Goal: Find specific page/section

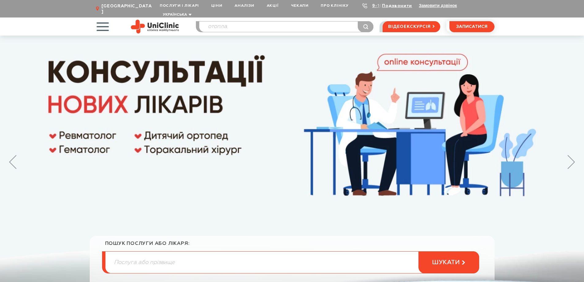
type input "отопла"
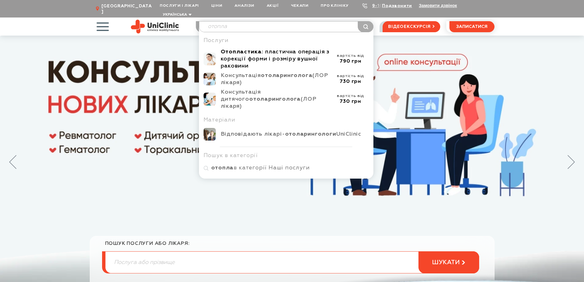
click at [238, 49] on b "Отопластика" at bounding box center [241, 52] width 41 height 6
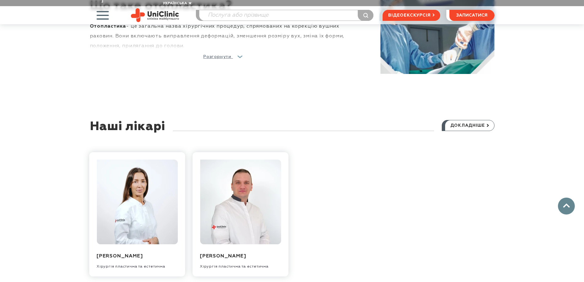
scroll to position [552, 0]
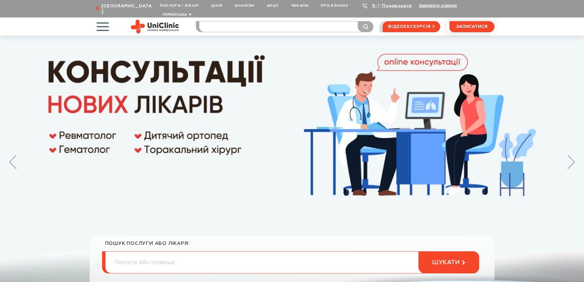
click at [231, 21] on input "search" at bounding box center [286, 26] width 174 height 10
type input "чере"
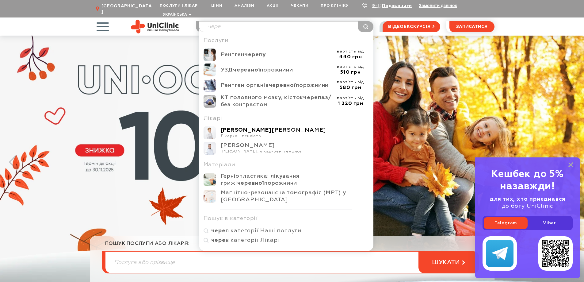
click at [235, 128] on b "Чередніченко" at bounding box center [246, 130] width 51 height 6
click at [222, 127] on b "Чередніченко" at bounding box center [246, 130] width 51 height 6
